Goal: Communication & Community: Share content

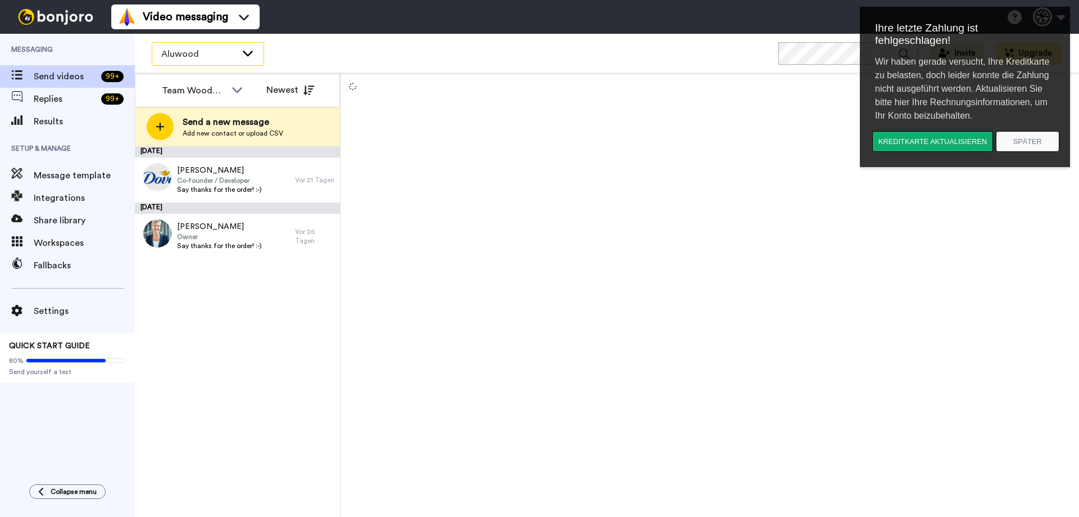
click at [194, 55] on span "Aluwood" at bounding box center [198, 53] width 75 height 13
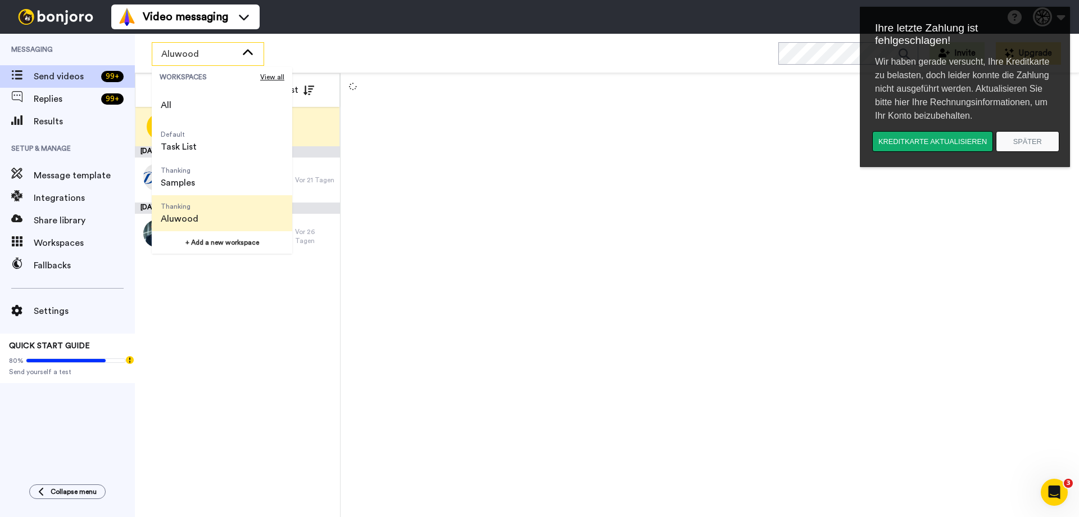
click at [252, 359] on div "[DATE] [PERSON_NAME] Co-founder / Developer Say thanks for the order! :-) [DATE…" at bounding box center [237, 331] width 205 height 370
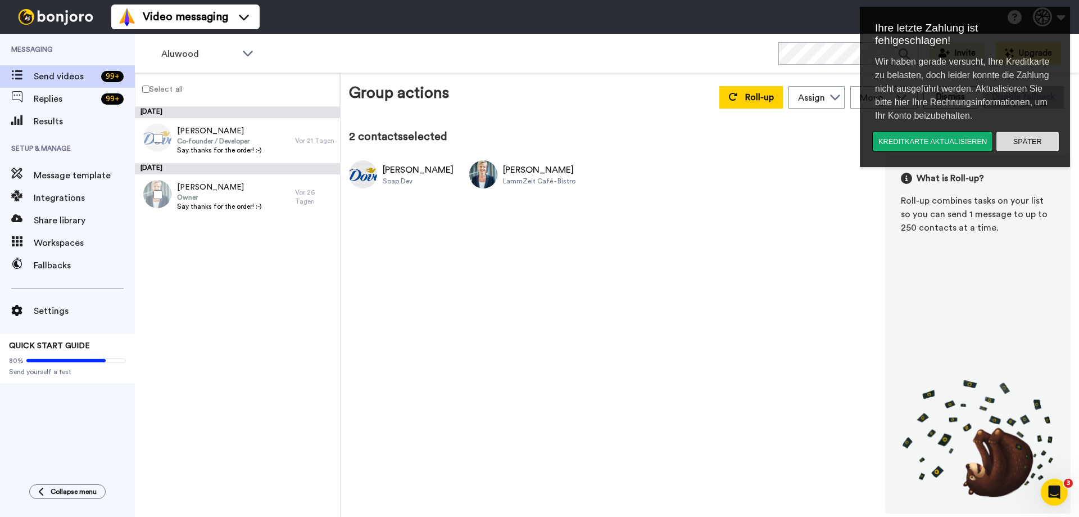
drag, startPoint x: 1039, startPoint y: 132, endPoint x: 1899, endPoint y: 132, distance: 860.1
click at [1039, 132] on button "Später" at bounding box center [1028, 141] width 64 height 21
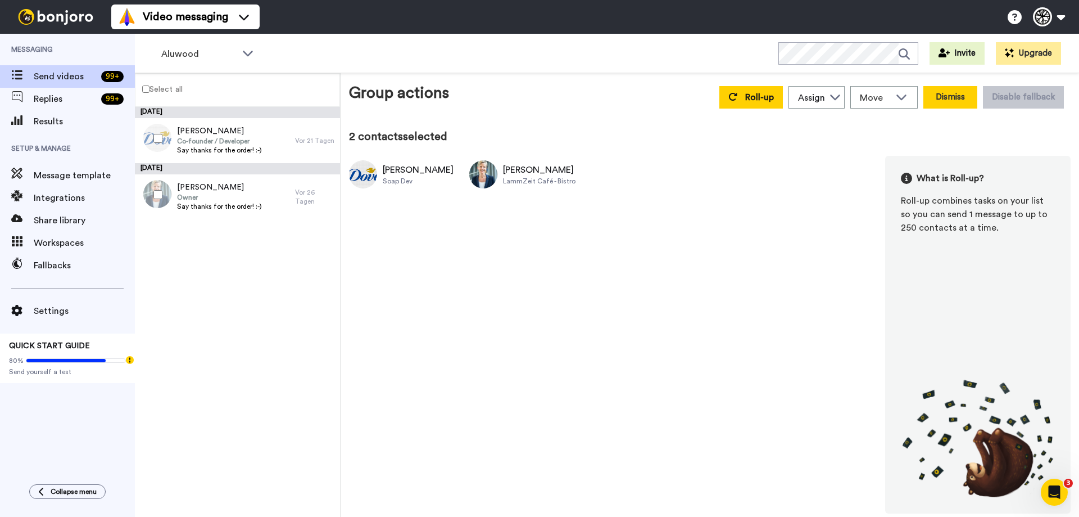
click at [935, 92] on button "Dismiss" at bounding box center [951, 97] width 54 height 22
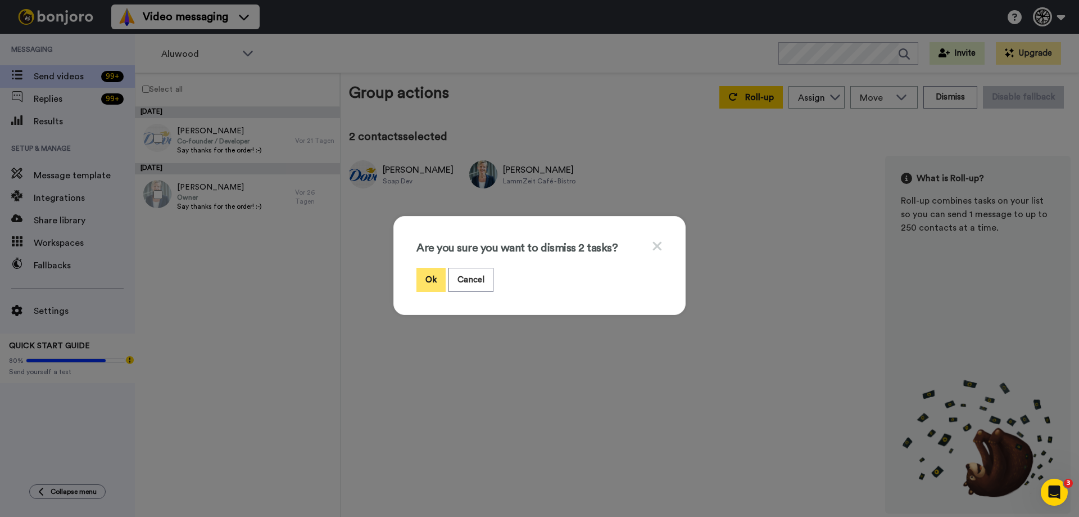
click at [428, 273] on button "Ok" at bounding box center [431, 280] width 29 height 24
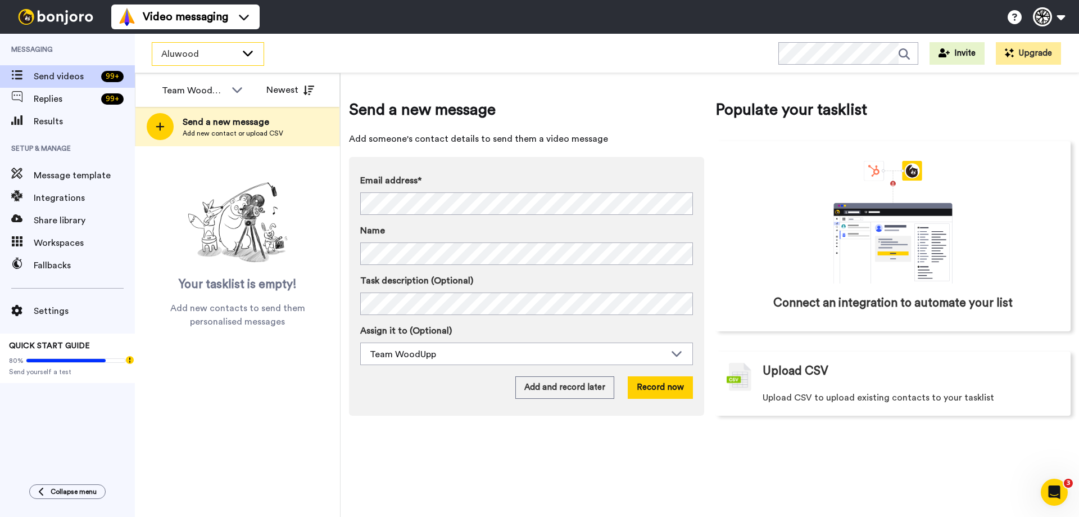
click at [206, 47] on span "Aluwood" at bounding box center [198, 53] width 75 height 13
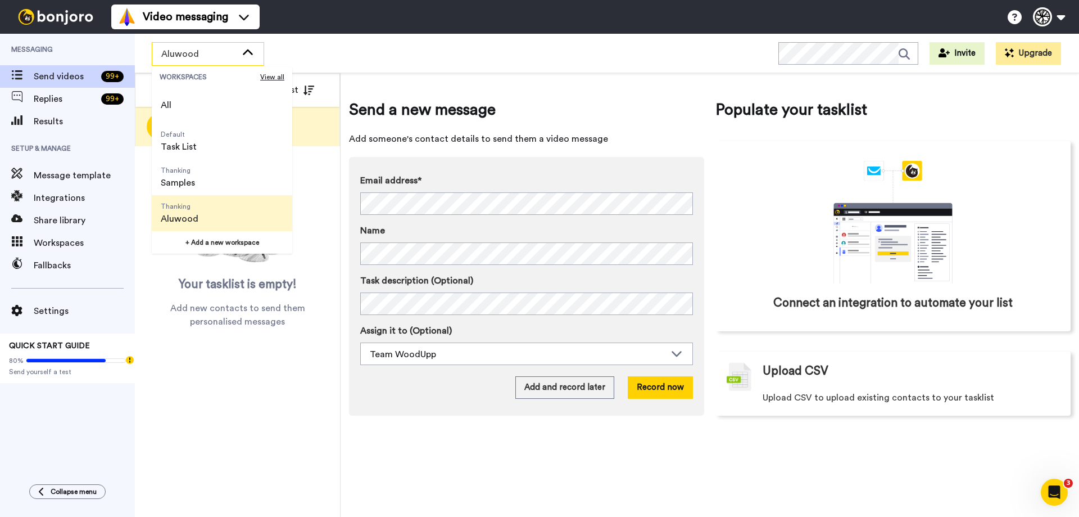
scroll to position [36, 0]
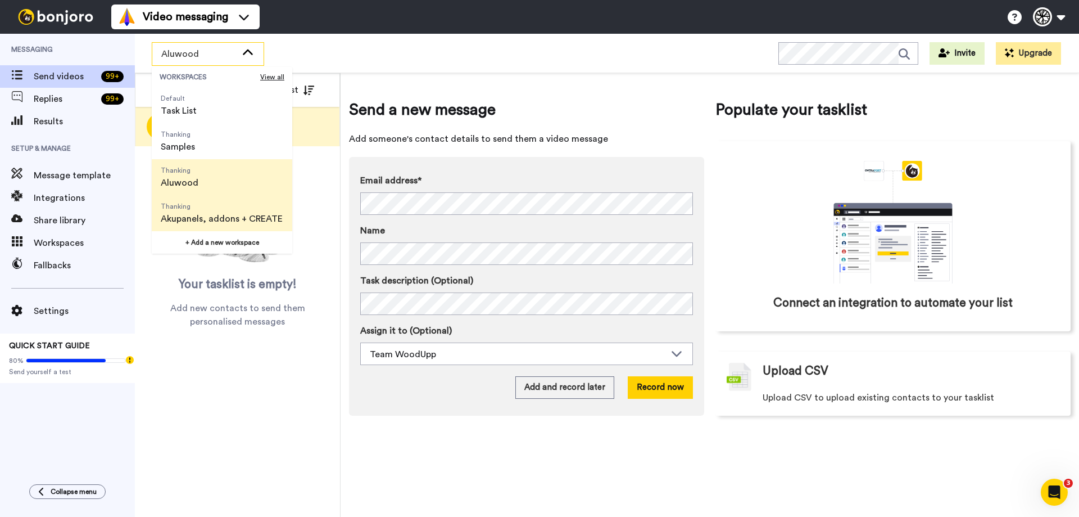
click at [251, 216] on span "Akupanels, addons + CREATE" at bounding box center [222, 218] width 122 height 13
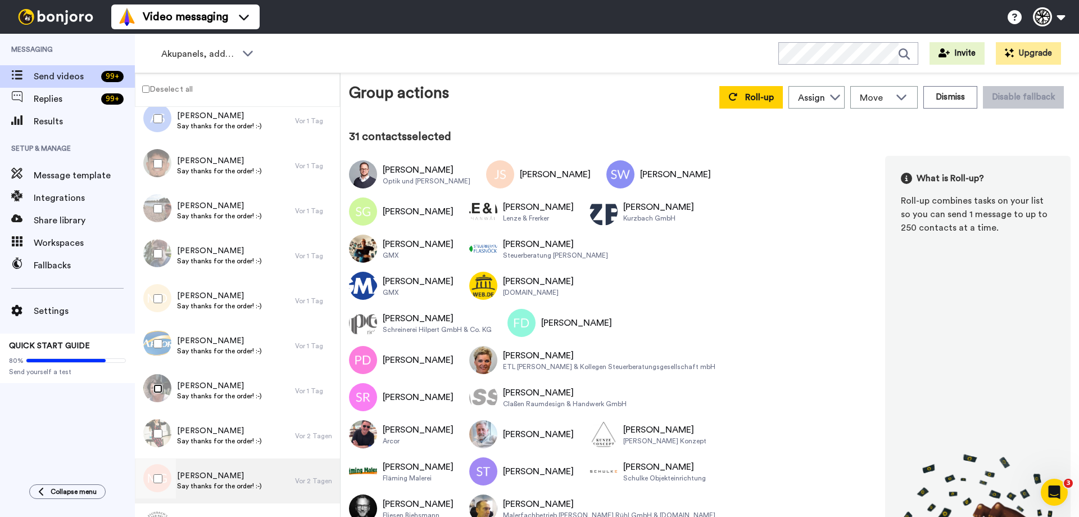
scroll to position [1181, 0]
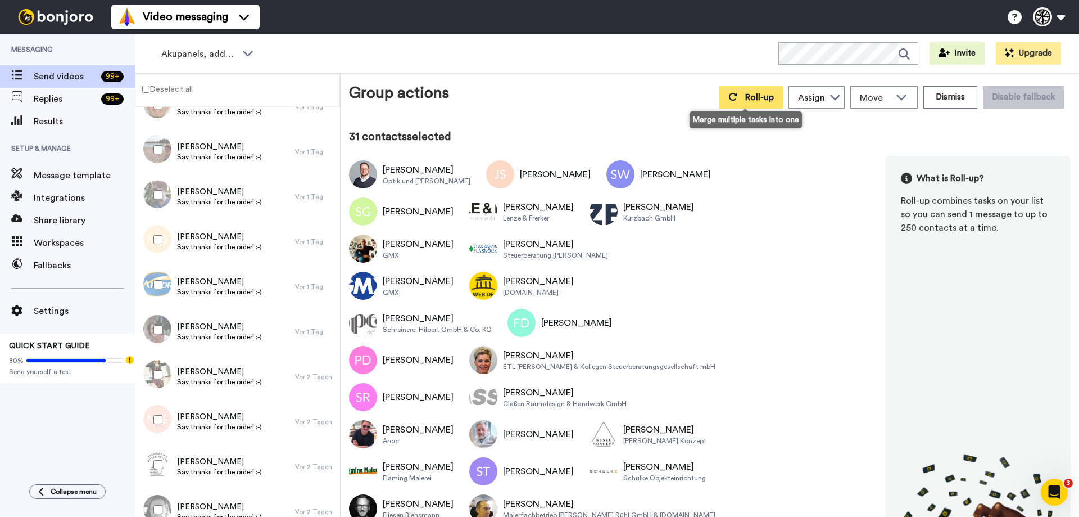
click at [763, 98] on span "Roll-up" at bounding box center [759, 97] width 29 height 9
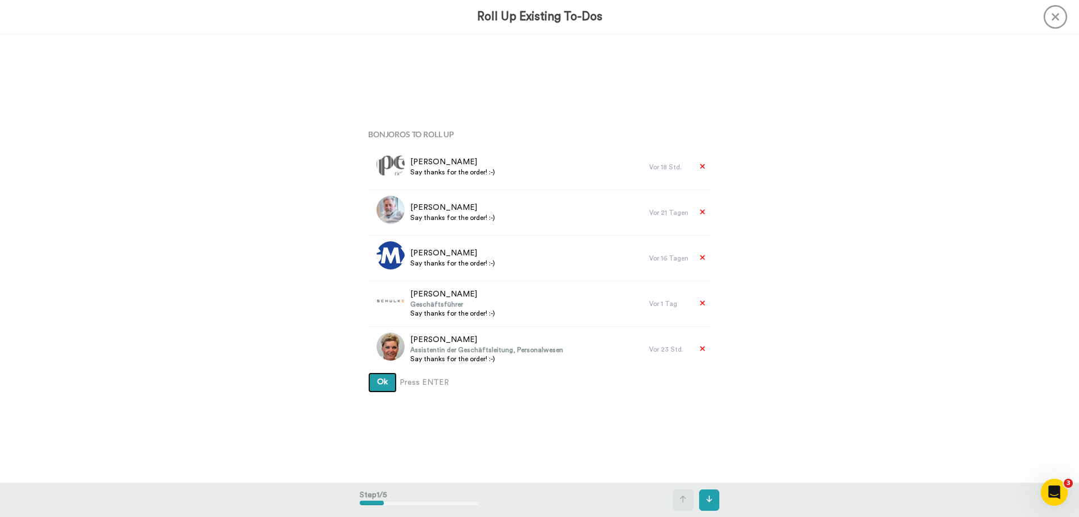
click at [377, 381] on span "Ok" at bounding box center [382, 382] width 11 height 8
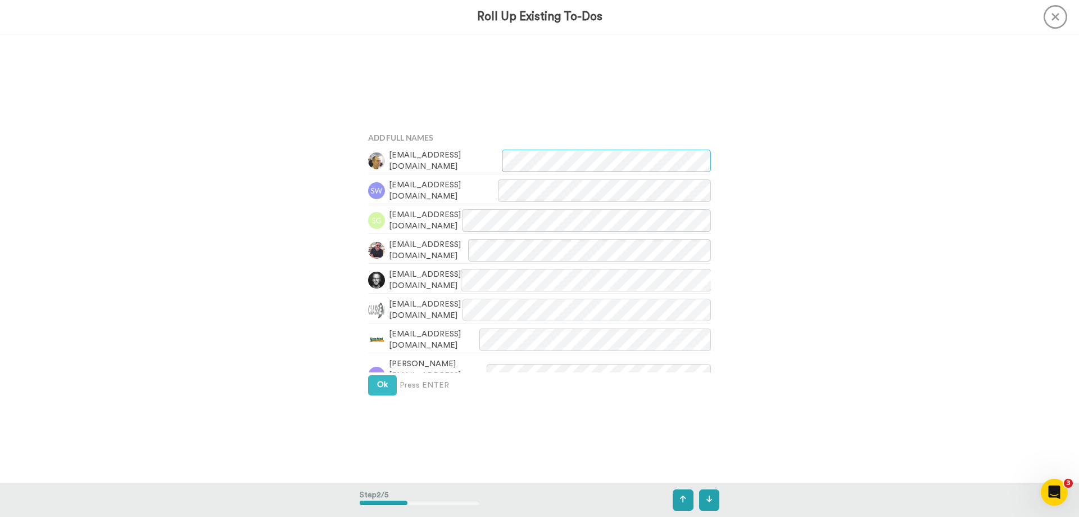
scroll to position [449, 0]
click at [382, 378] on span "Ok" at bounding box center [382, 381] width 11 height 8
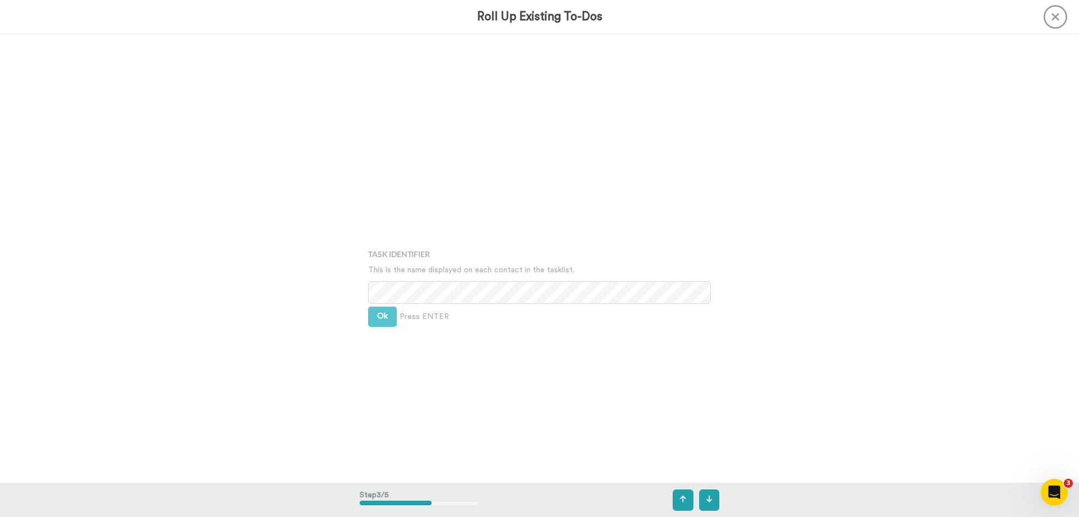
scroll to position [897, 0]
click at [381, 290] on span "Ok" at bounding box center [382, 289] width 11 height 8
click at [378, 282] on span "Ok" at bounding box center [382, 280] width 11 height 8
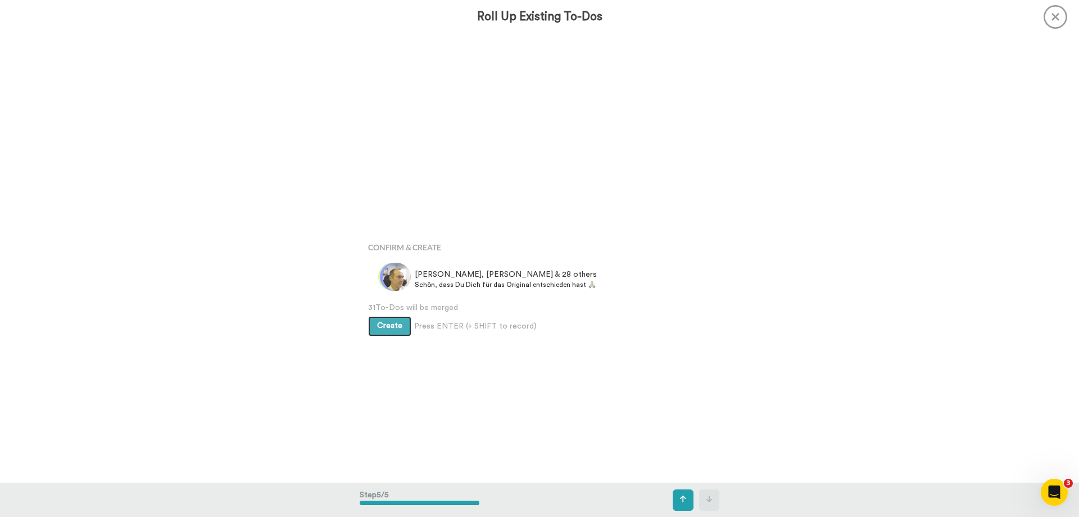
scroll to position [1793, 0]
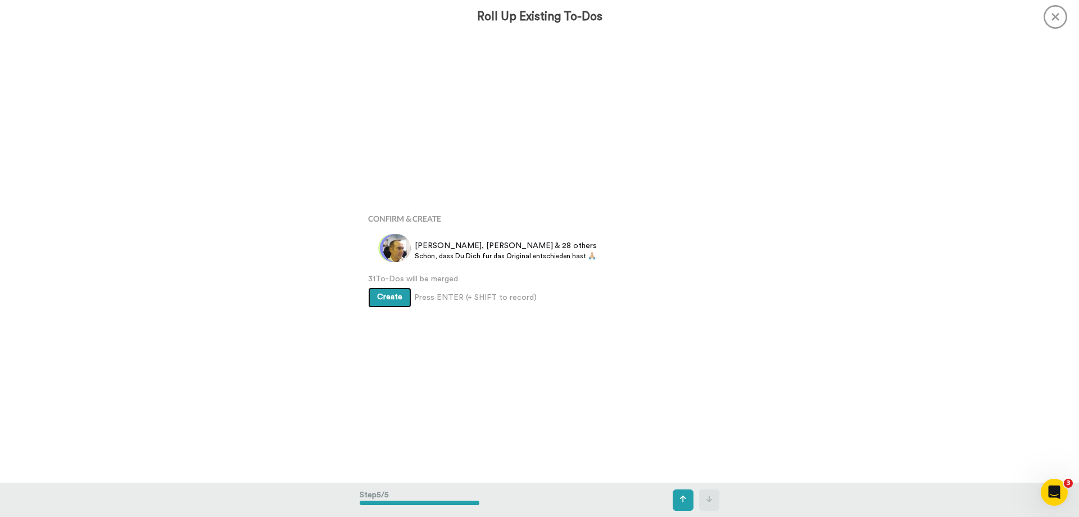
click at [394, 296] on span "Create" at bounding box center [389, 297] width 25 height 8
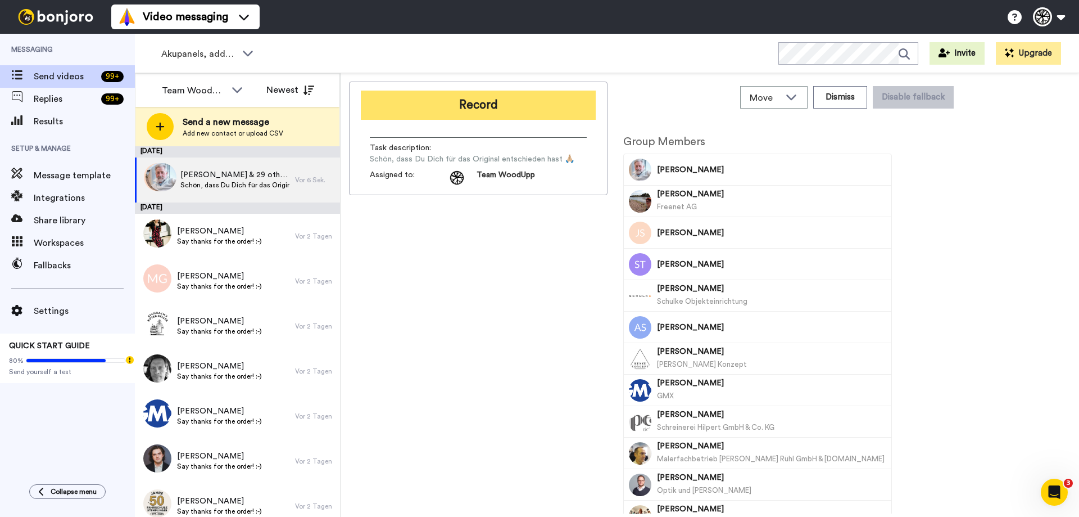
click at [441, 107] on button "Record" at bounding box center [478, 105] width 235 height 29
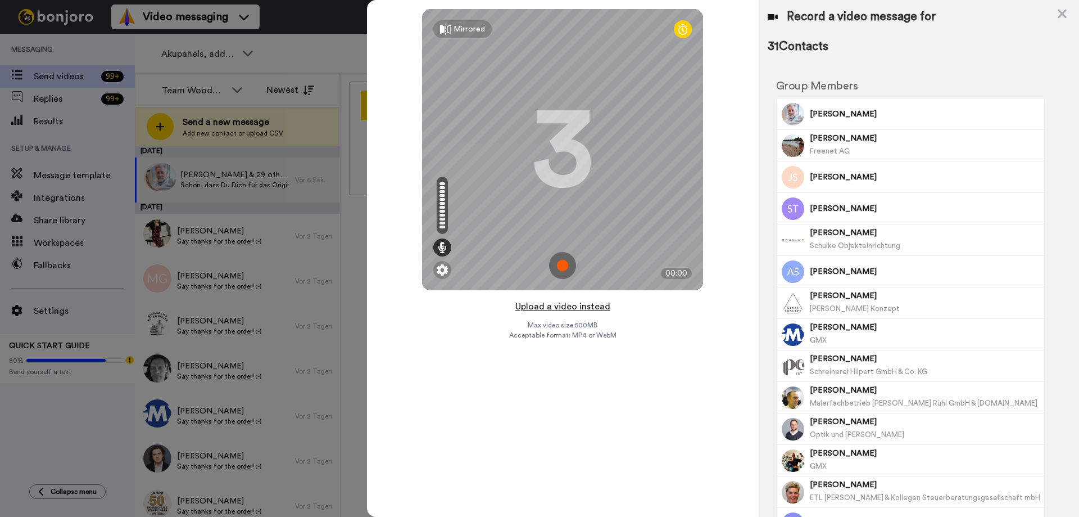
click at [555, 307] on button "Upload a video instead" at bounding box center [563, 306] width 102 height 15
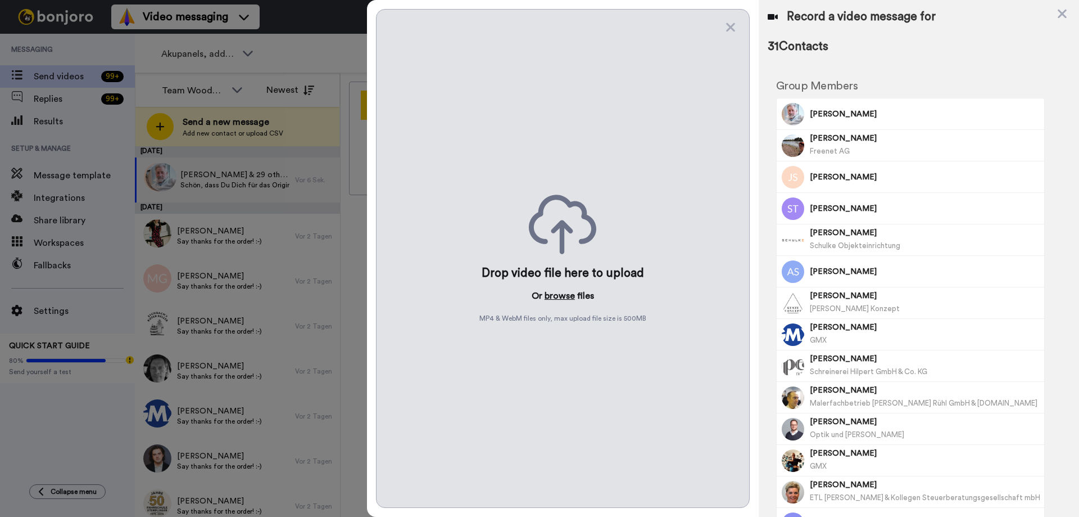
click at [556, 294] on button "browse" at bounding box center [560, 295] width 30 height 13
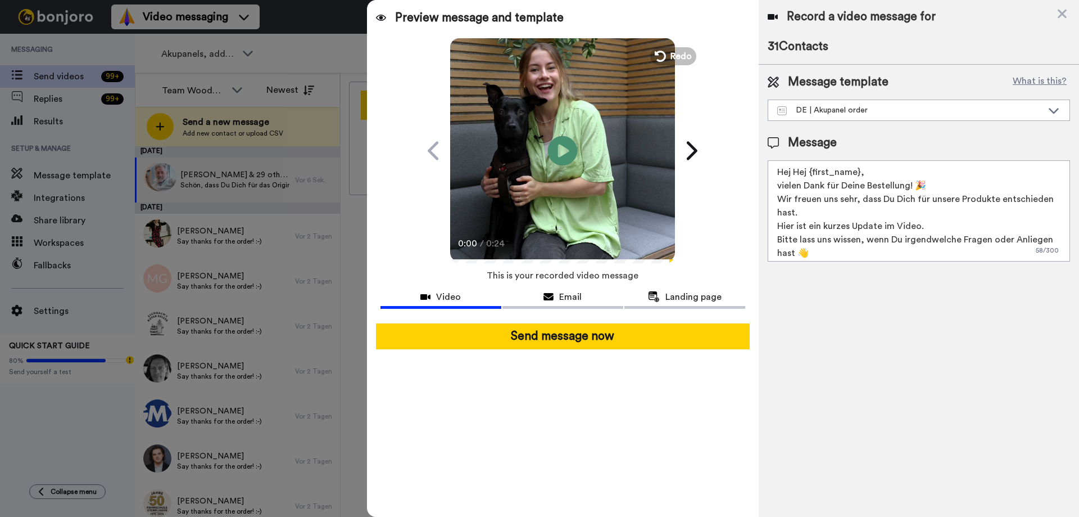
click at [561, 150] on icon "Play/Pause" at bounding box center [563, 150] width 30 height 53
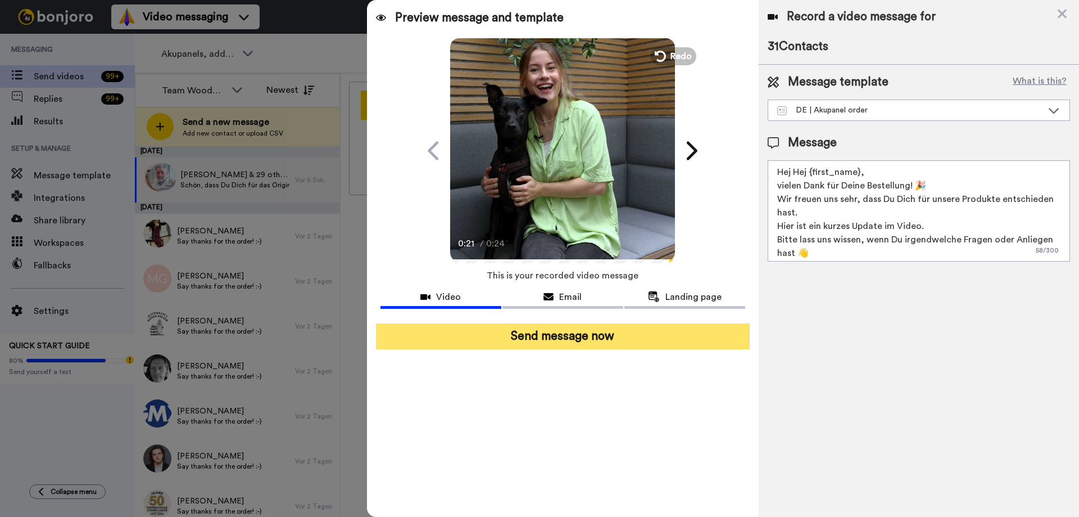
click at [567, 334] on button "Send message now" at bounding box center [563, 336] width 374 height 26
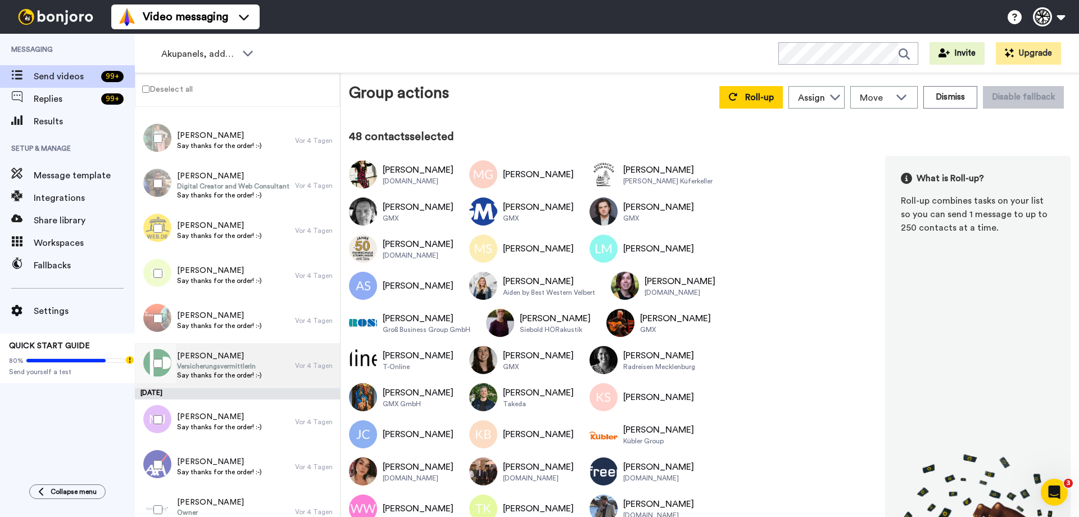
scroll to position [1968, 0]
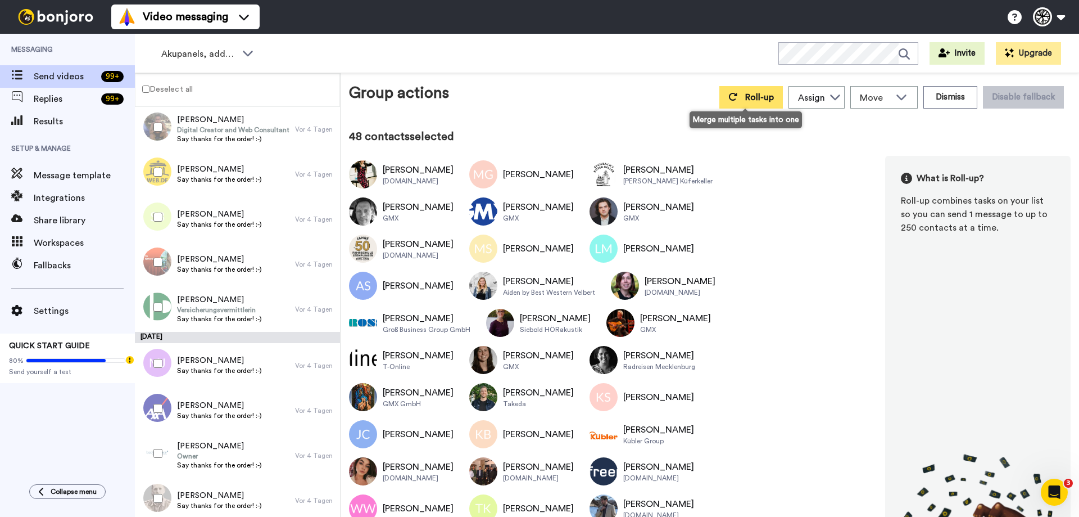
click at [761, 94] on span "Roll-up" at bounding box center [759, 97] width 29 height 9
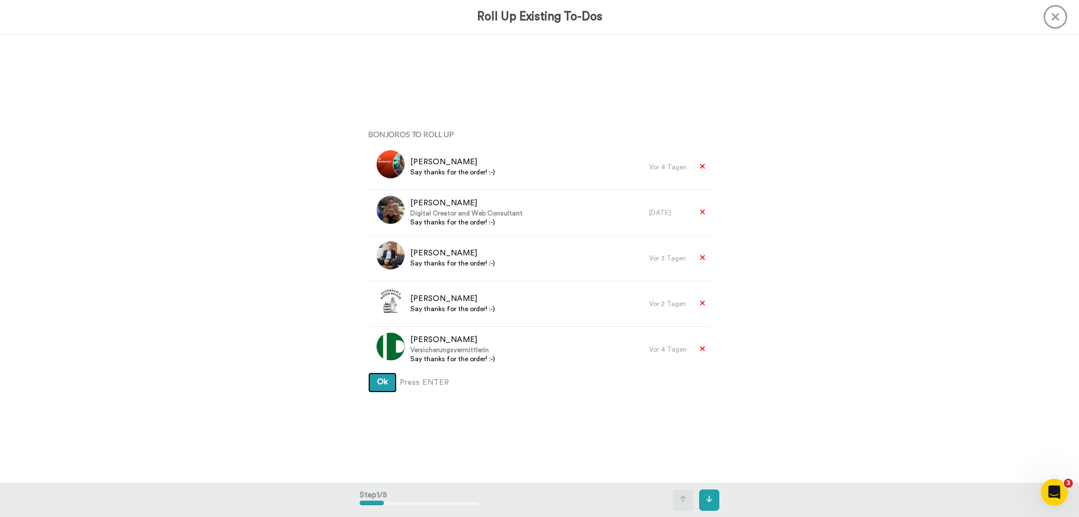
click at [382, 376] on button "Ok" at bounding box center [382, 382] width 29 height 20
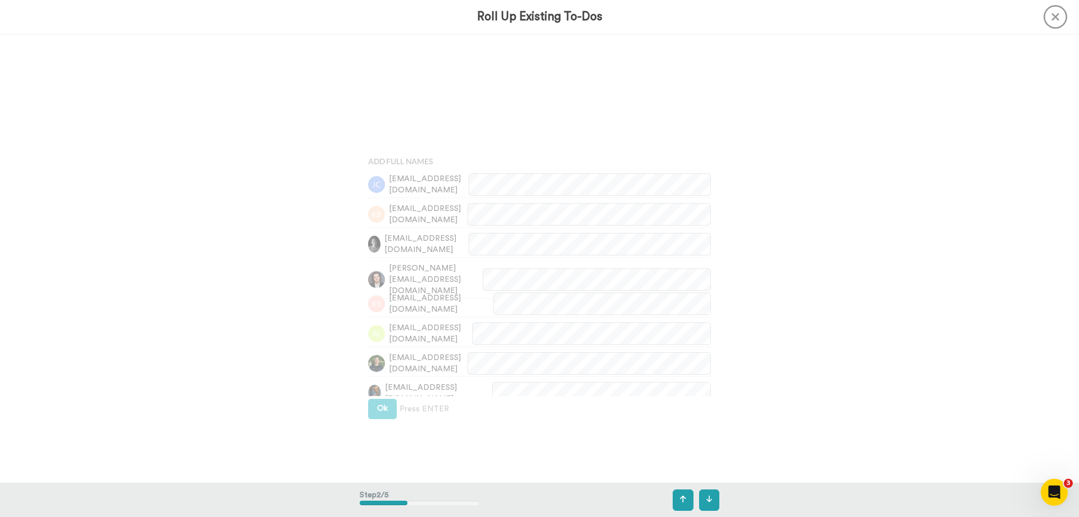
scroll to position [449, 0]
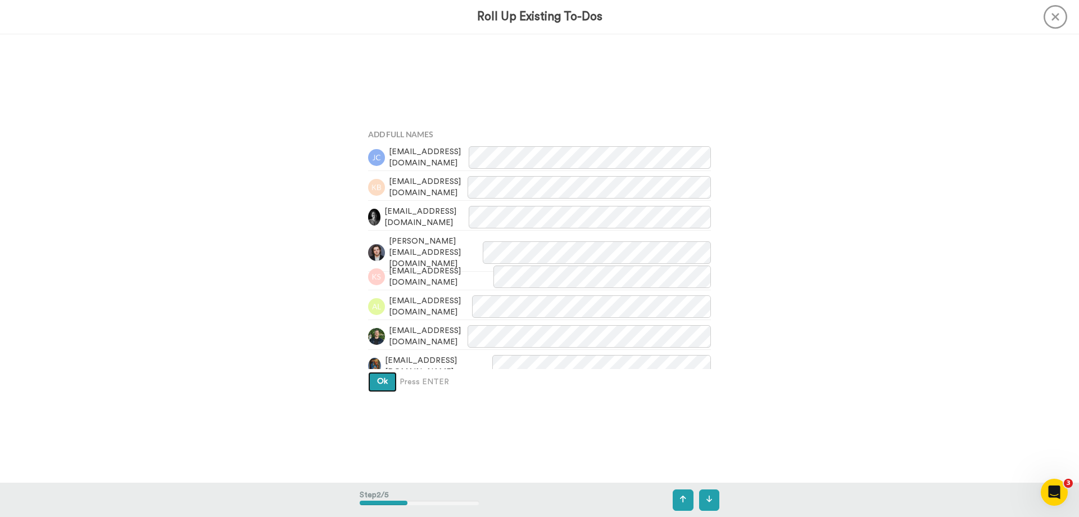
click at [385, 376] on button "Ok" at bounding box center [382, 382] width 29 height 20
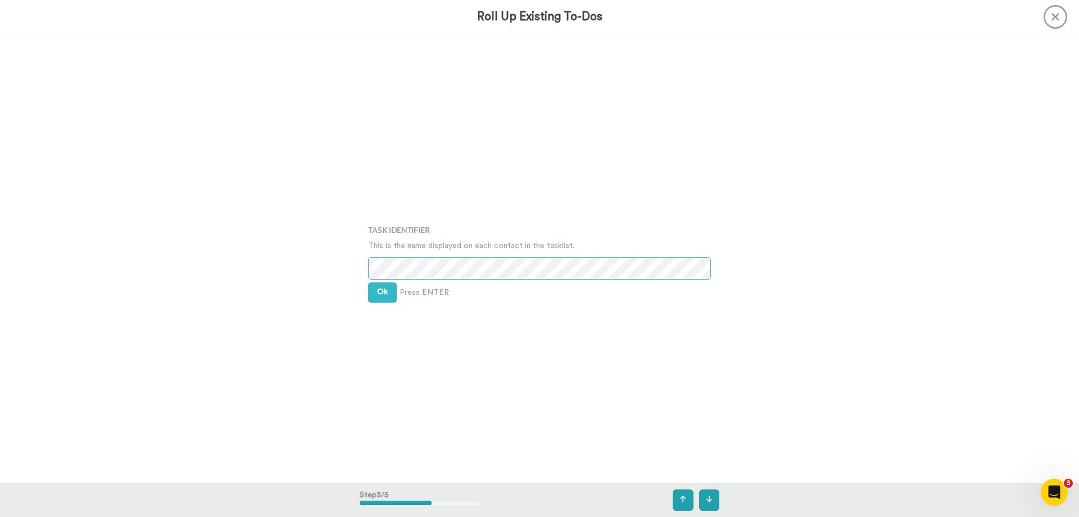
scroll to position [897, 0]
click at [377, 287] on span "Ok" at bounding box center [382, 289] width 11 height 8
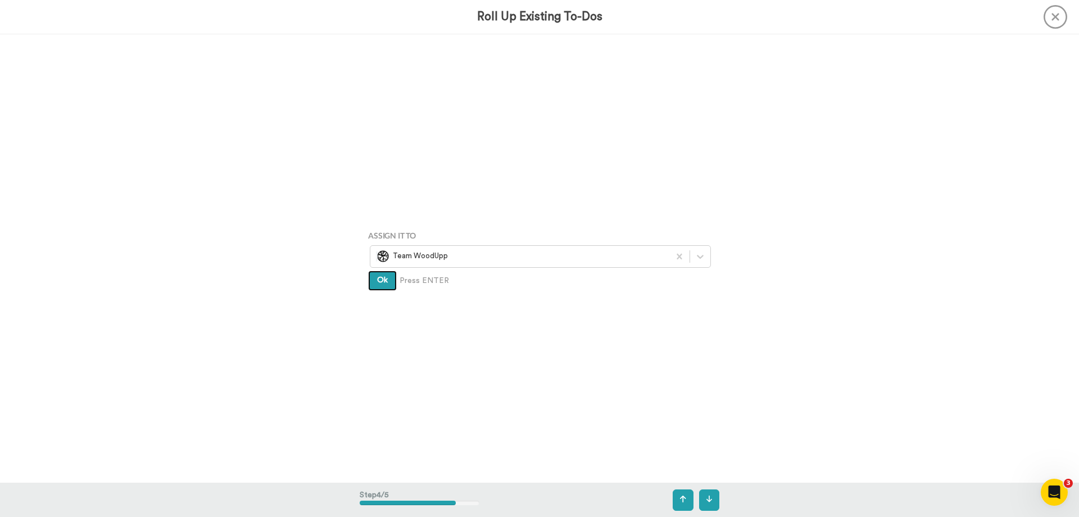
click at [381, 285] on button "Ok" at bounding box center [382, 280] width 29 height 20
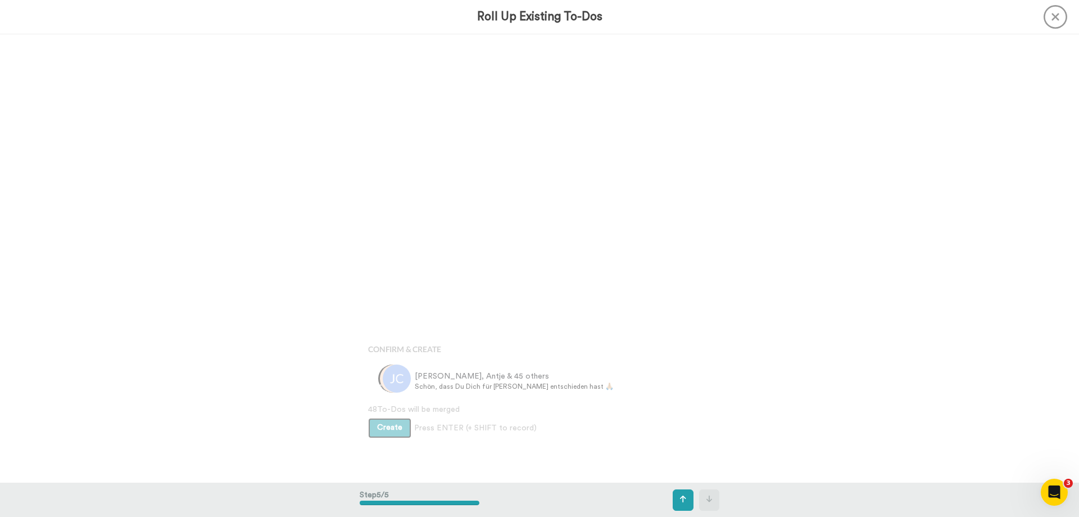
scroll to position [1793, 0]
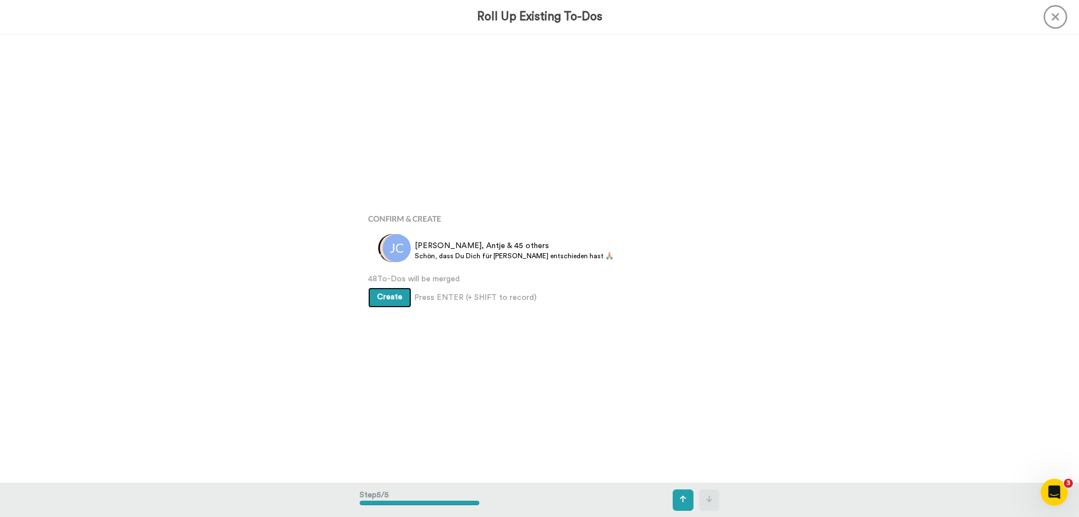
click at [390, 301] on button "Create" at bounding box center [389, 297] width 43 height 20
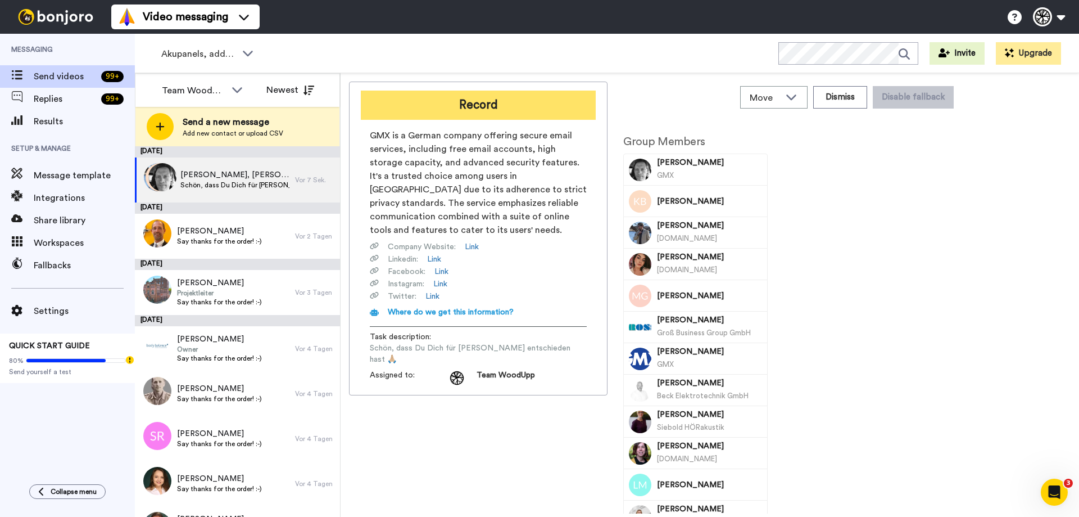
click at [447, 110] on button "Record" at bounding box center [478, 105] width 235 height 29
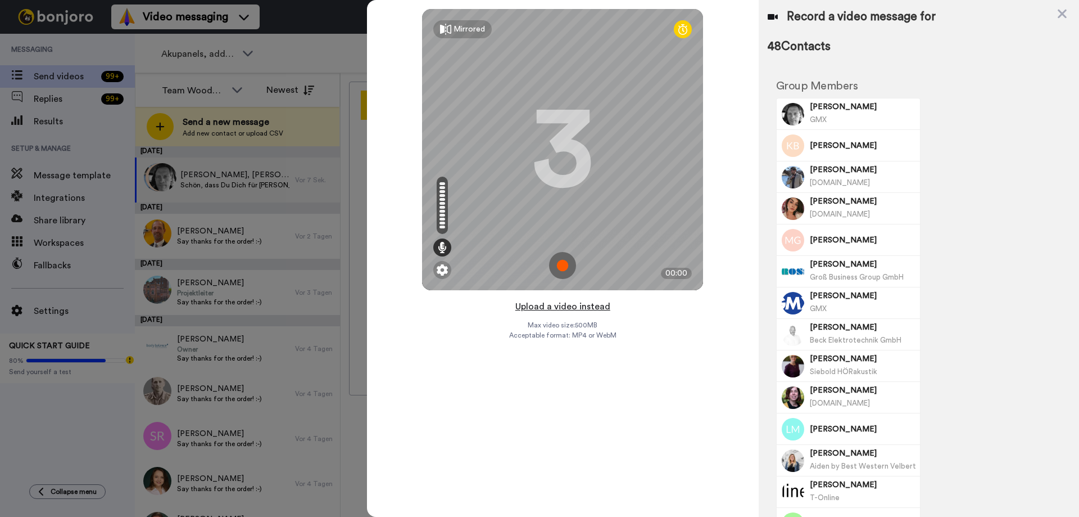
click at [557, 310] on button "Upload a video instead" at bounding box center [563, 306] width 102 height 15
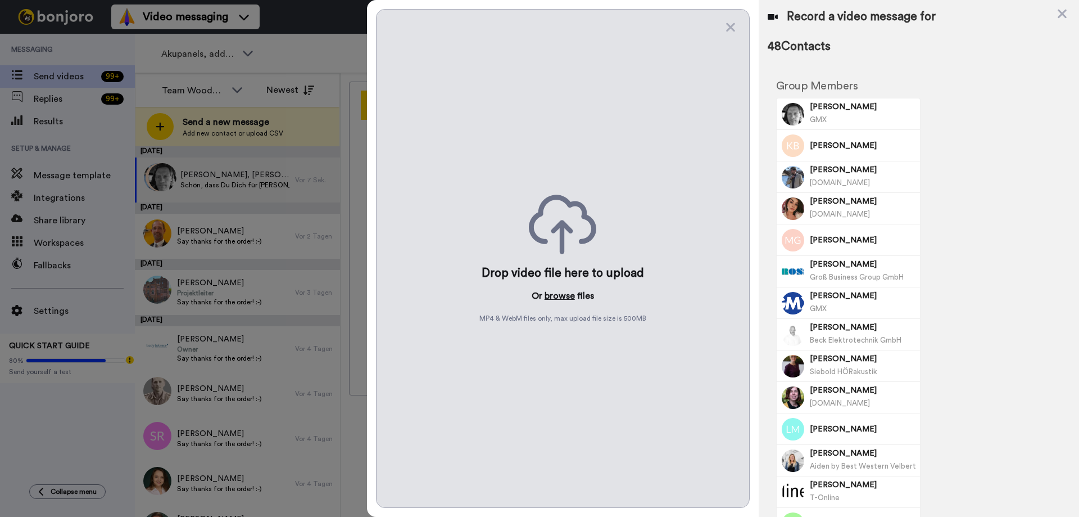
click at [559, 290] on button "browse" at bounding box center [560, 295] width 30 height 13
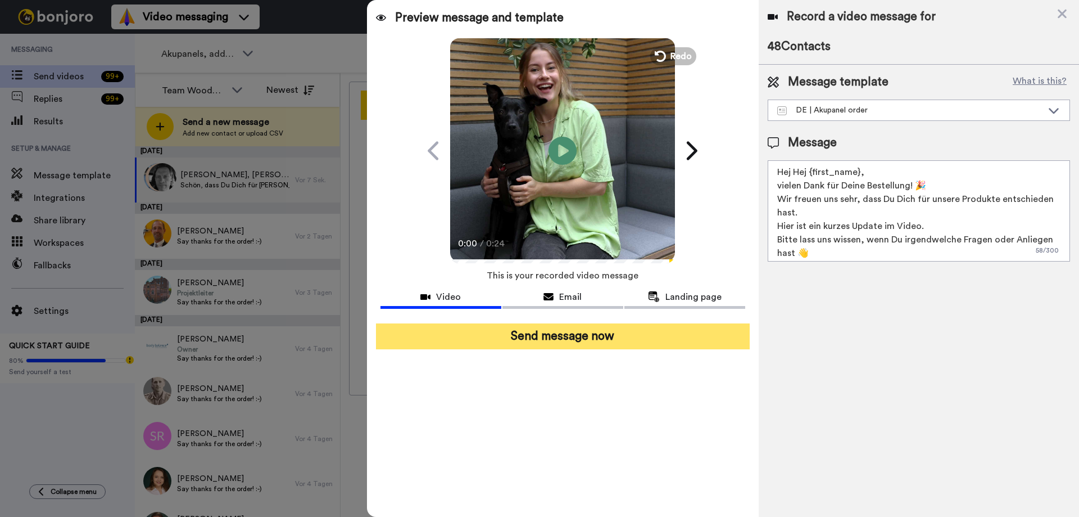
click at [585, 329] on button "Send message now" at bounding box center [563, 336] width 374 height 26
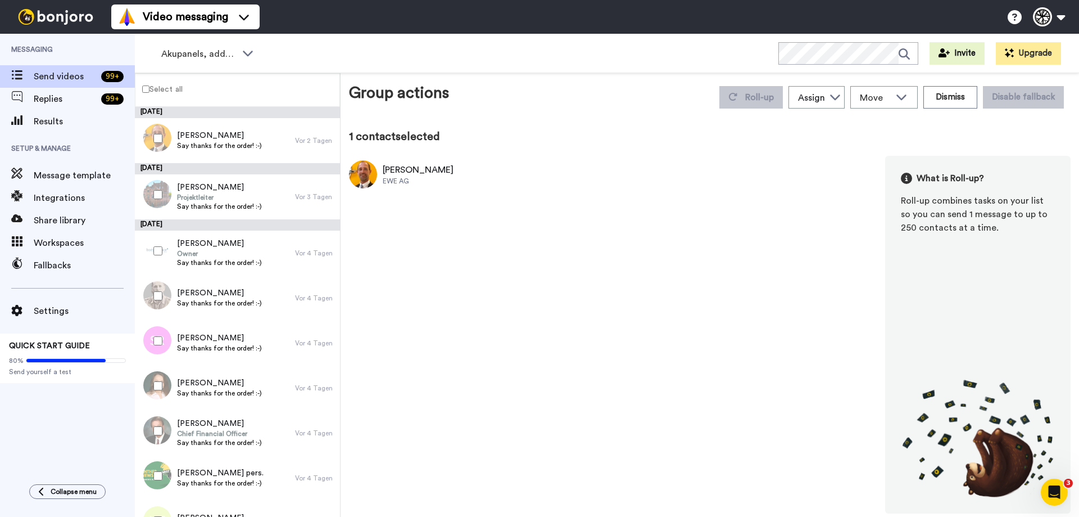
click at [157, 189] on div at bounding box center [155, 194] width 40 height 39
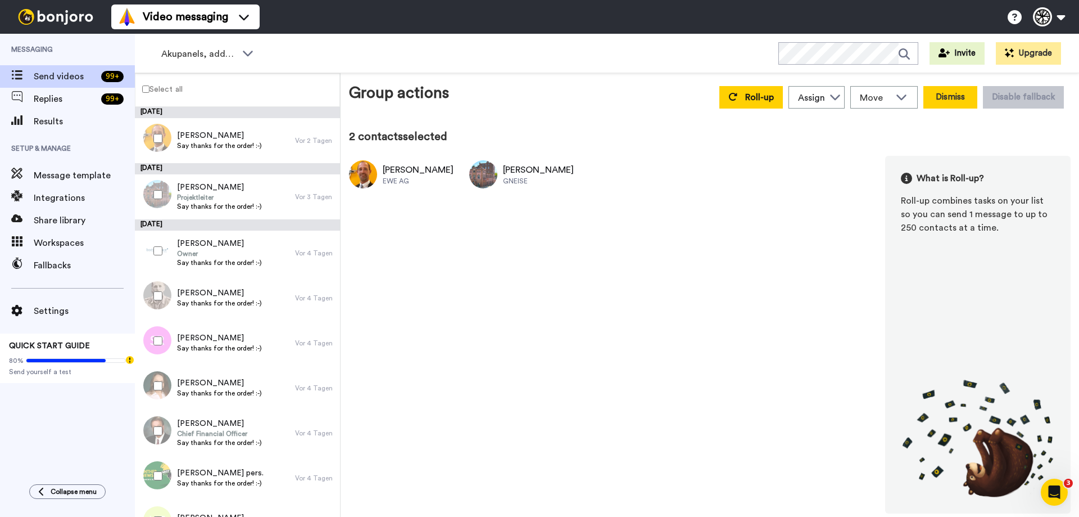
click at [952, 92] on button "Dismiss" at bounding box center [951, 97] width 54 height 22
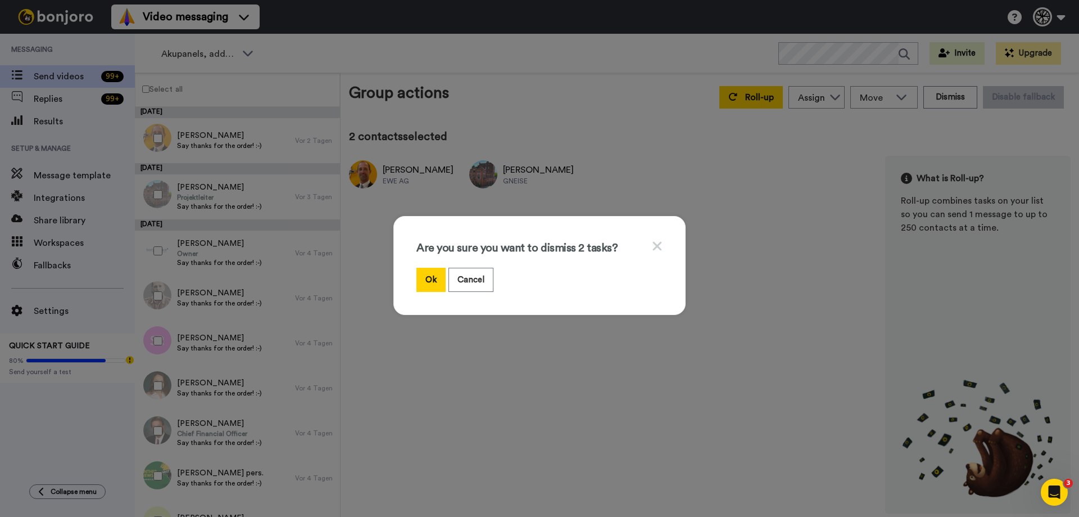
click at [408, 280] on div "Are you sure you want to dismiss 2 tasks? Ok Cancel" at bounding box center [540, 265] width 292 height 99
click at [417, 279] on button "Ok" at bounding box center [431, 280] width 29 height 24
